Goal: Find specific page/section: Find specific page/section

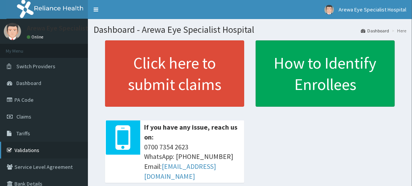
click at [32, 150] on link "Validations" at bounding box center [44, 150] width 88 height 17
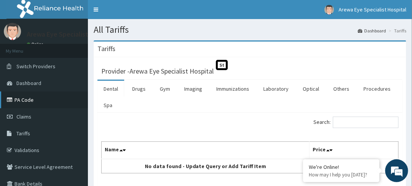
click at [9, 99] on icon at bounding box center [11, 99] width 8 height 5
